Goal: Information Seeking & Learning: Learn about a topic

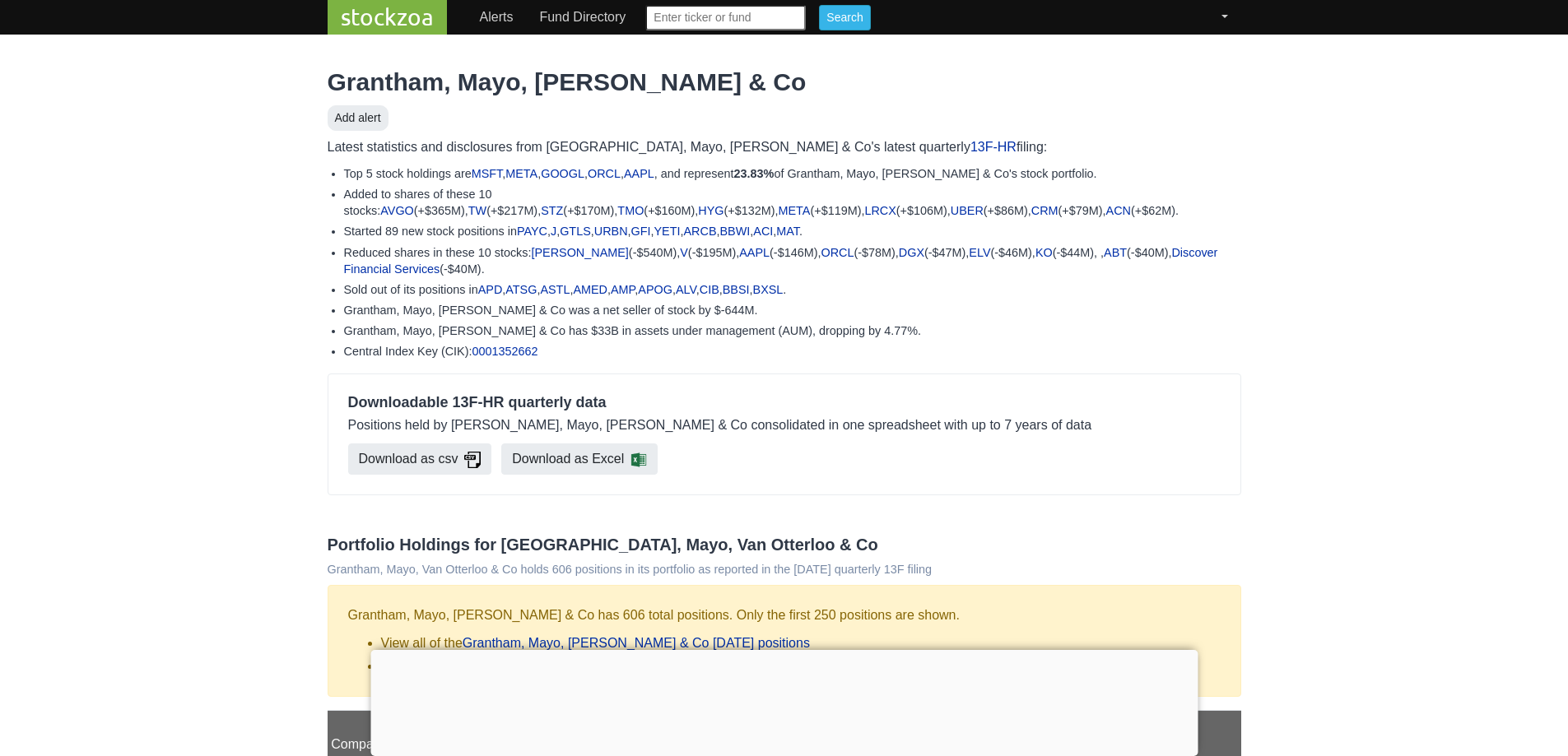
click at [719, 21] on input "text" at bounding box center [726, 17] width 160 height 26
type input "kinross"
click at [819, 5] on input "Search" at bounding box center [845, 17] width 52 height 26
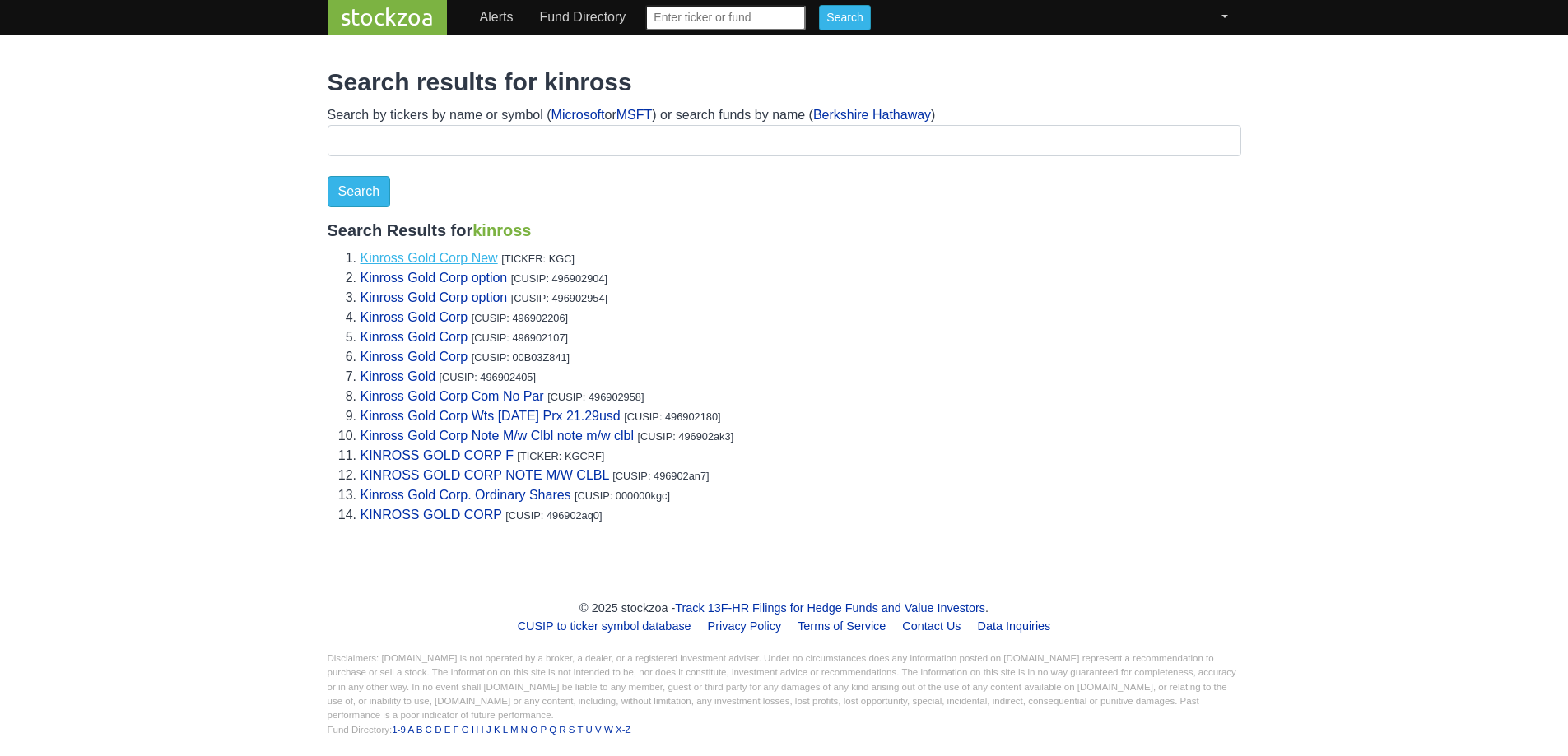
click at [435, 255] on link "Kinross Gold Corp New" at bounding box center [429, 257] width 137 height 14
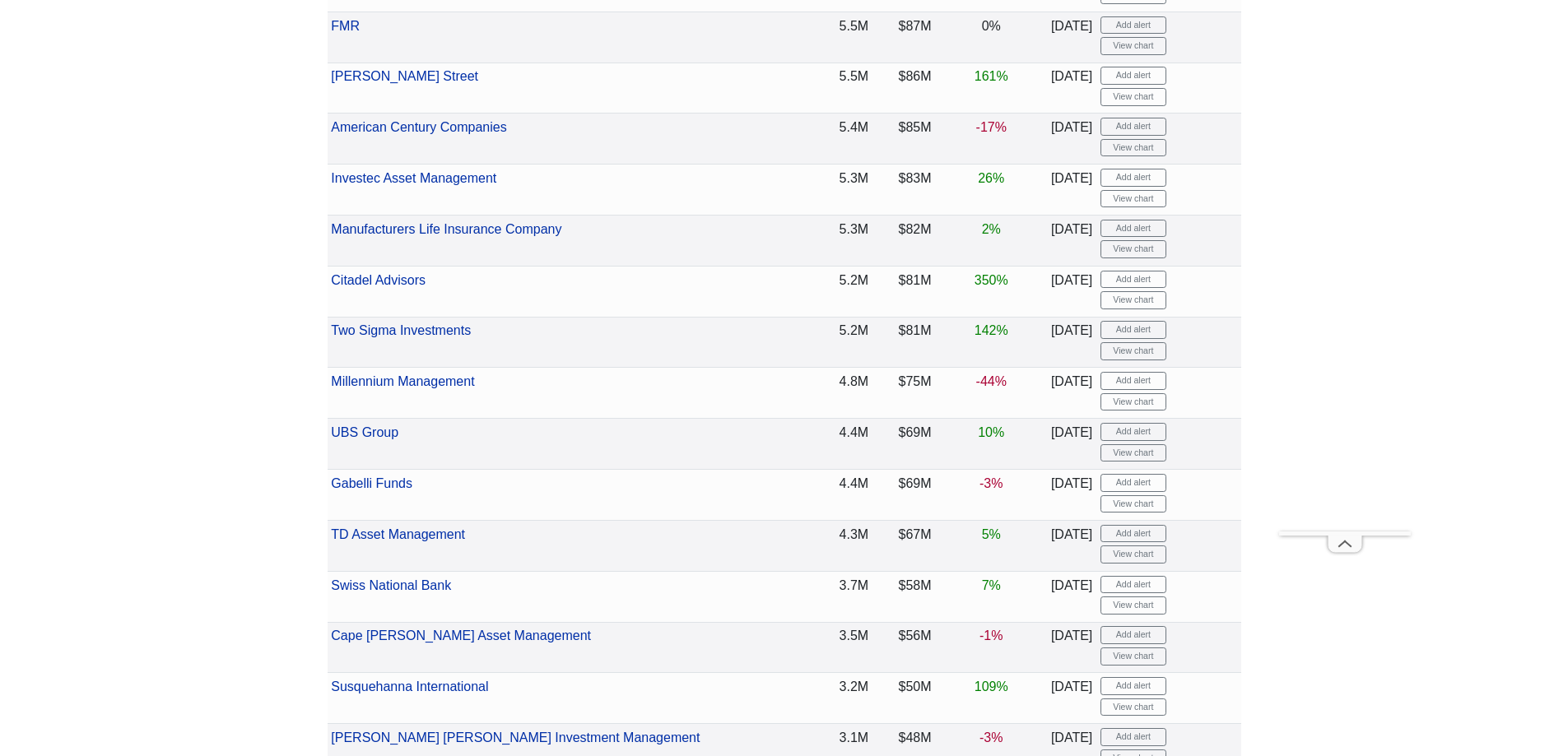
scroll to position [2633, 0]
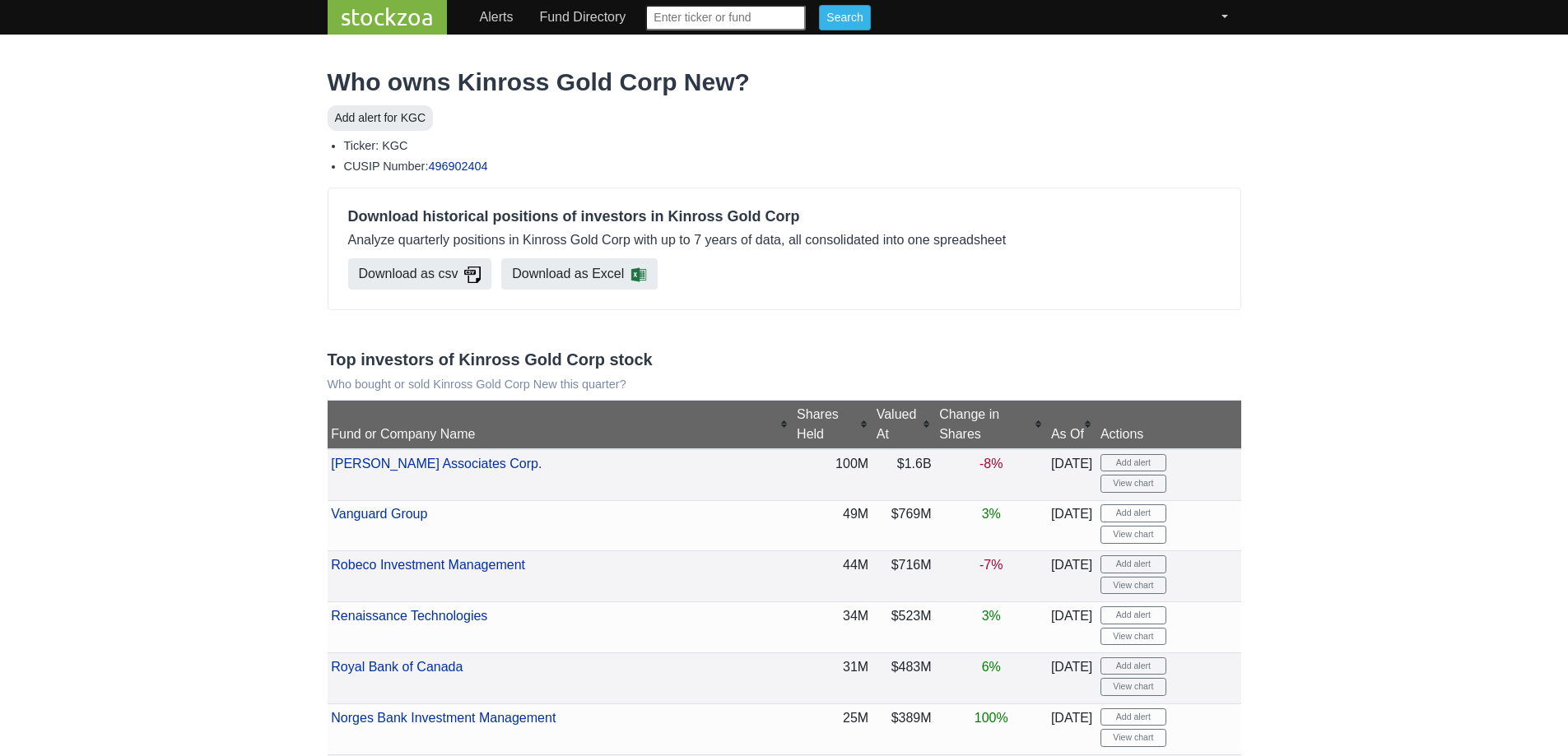
scroll to position [2633, 0]
